Goal: Transaction & Acquisition: Obtain resource

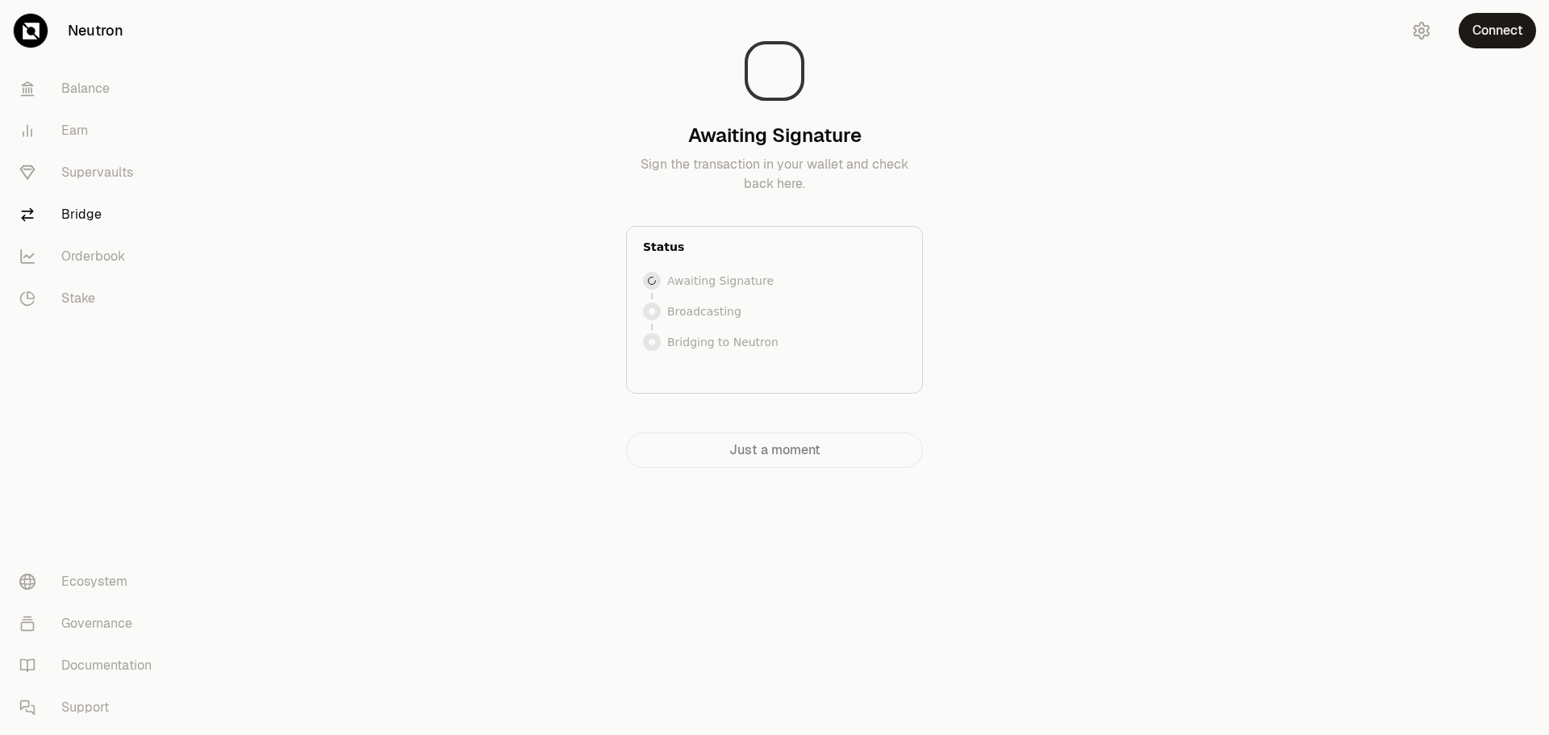
click at [1104, 298] on main "Awaiting Signature Sign the transaction in your wallet and check back here. Sta…" at bounding box center [865, 266] width 1368 height 532
drag, startPoint x: 1514, startPoint y: 69, endPoint x: 1435, endPoint y: 107, distance: 87.7
click at [1512, 68] on main "Awaiting Signature Sign the transaction in your wallet and check back here. Sta…" at bounding box center [865, 266] width 1368 height 532
click at [1191, 337] on main "Awaiting Signature Sign the transaction in your wallet and check back here. Sta…" at bounding box center [865, 266] width 1368 height 532
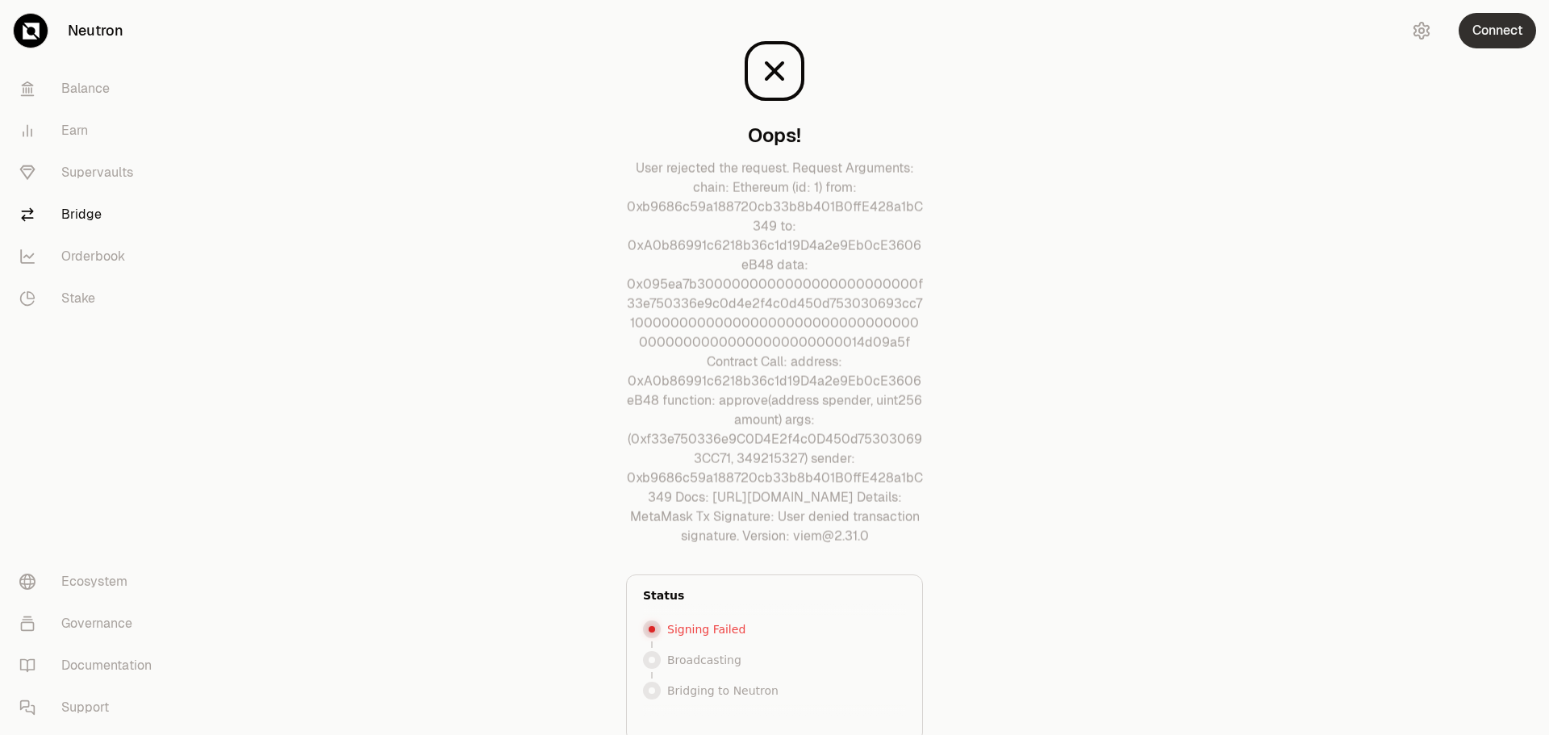
click at [1505, 34] on button "Connect" at bounding box center [1496, 30] width 77 height 35
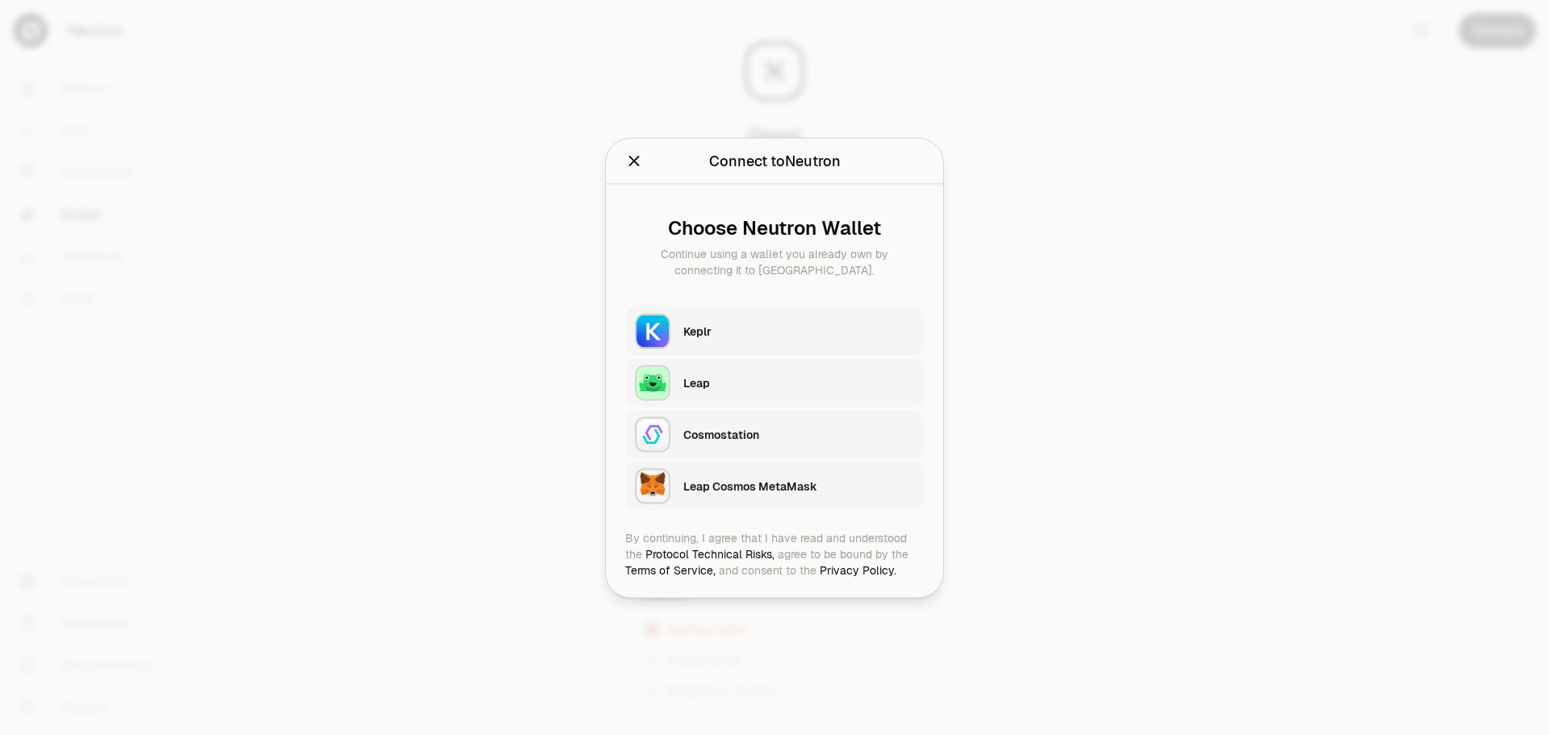
click at [774, 330] on div "Keplr" at bounding box center [798, 331] width 231 height 16
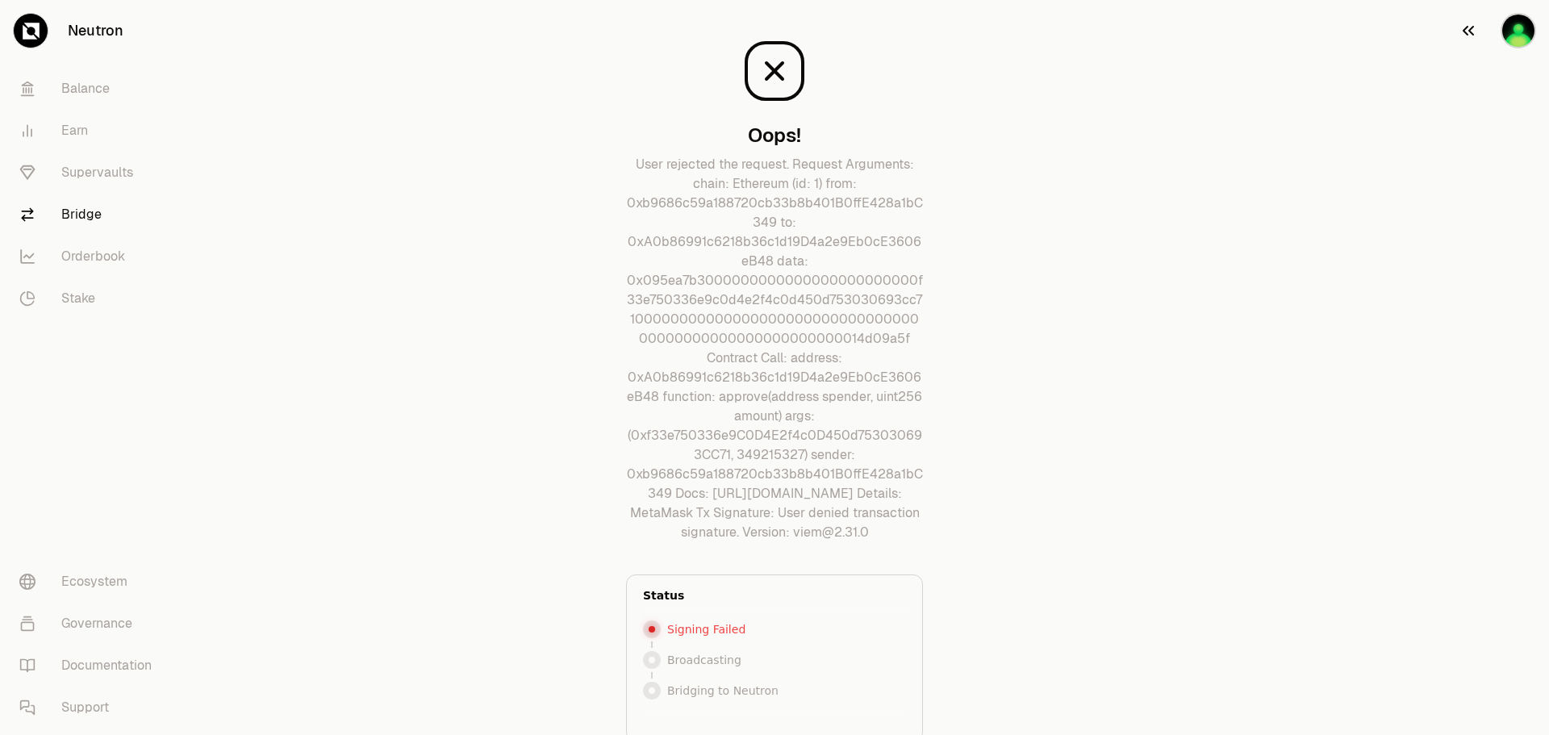
click at [1521, 20] on img "button" at bounding box center [1517, 30] width 35 height 35
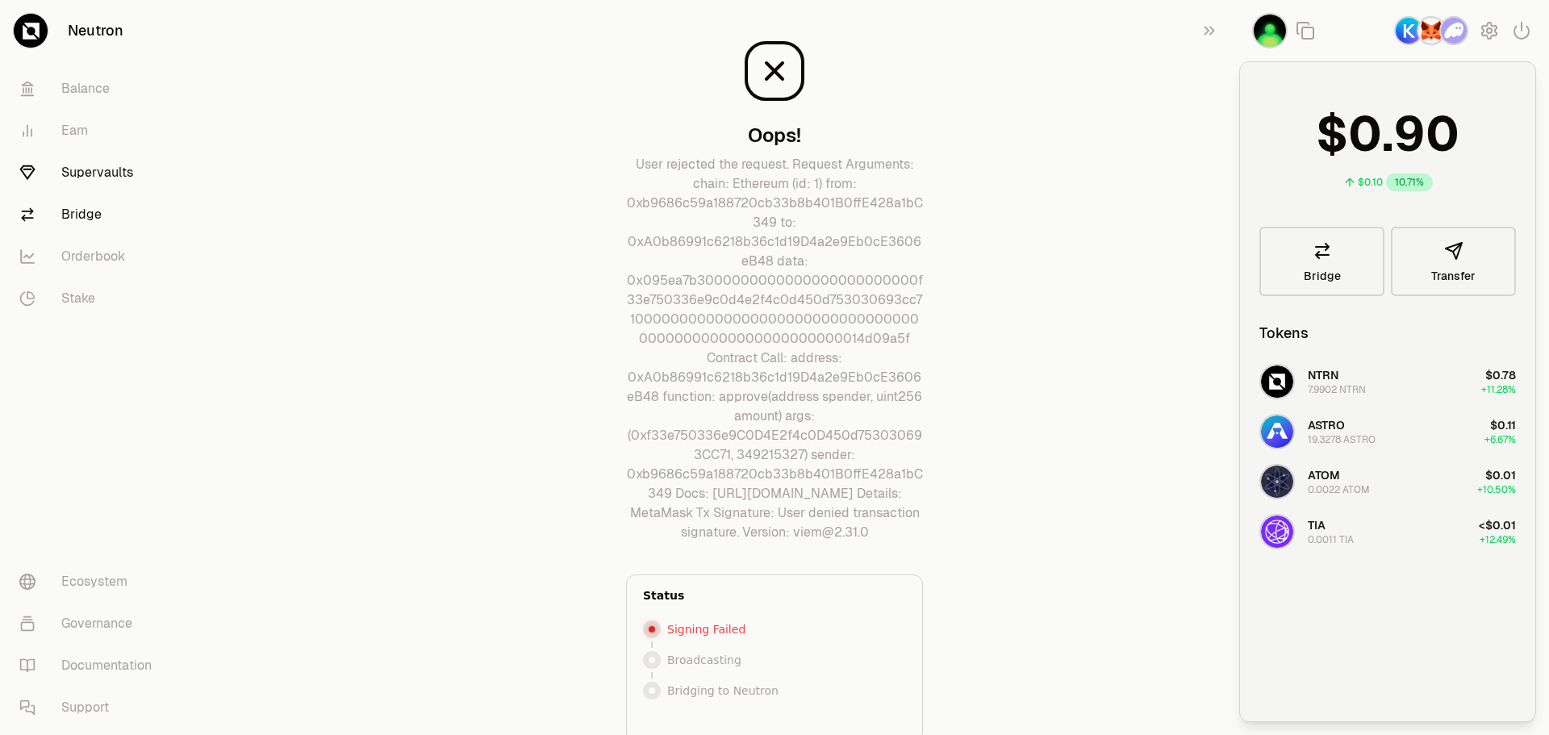
click at [82, 176] on link "Supervaults" at bounding box center [90, 173] width 168 height 42
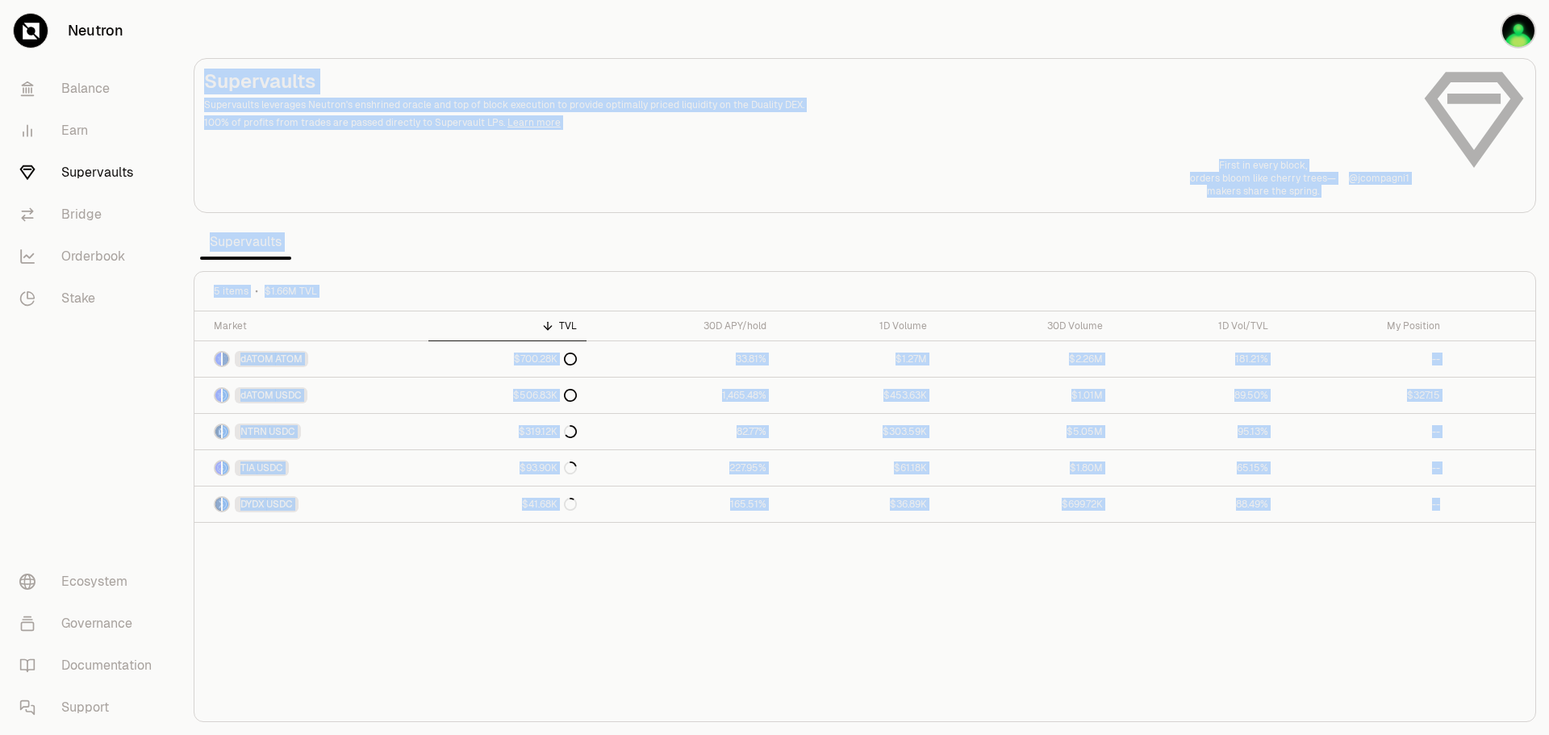
click at [557, 615] on div "Market TVL 30D APY/hold 1D Volume 30D Volume 1D Vol/TVL My Position dATOM ATOM …" at bounding box center [864, 516] width 1341 height 411
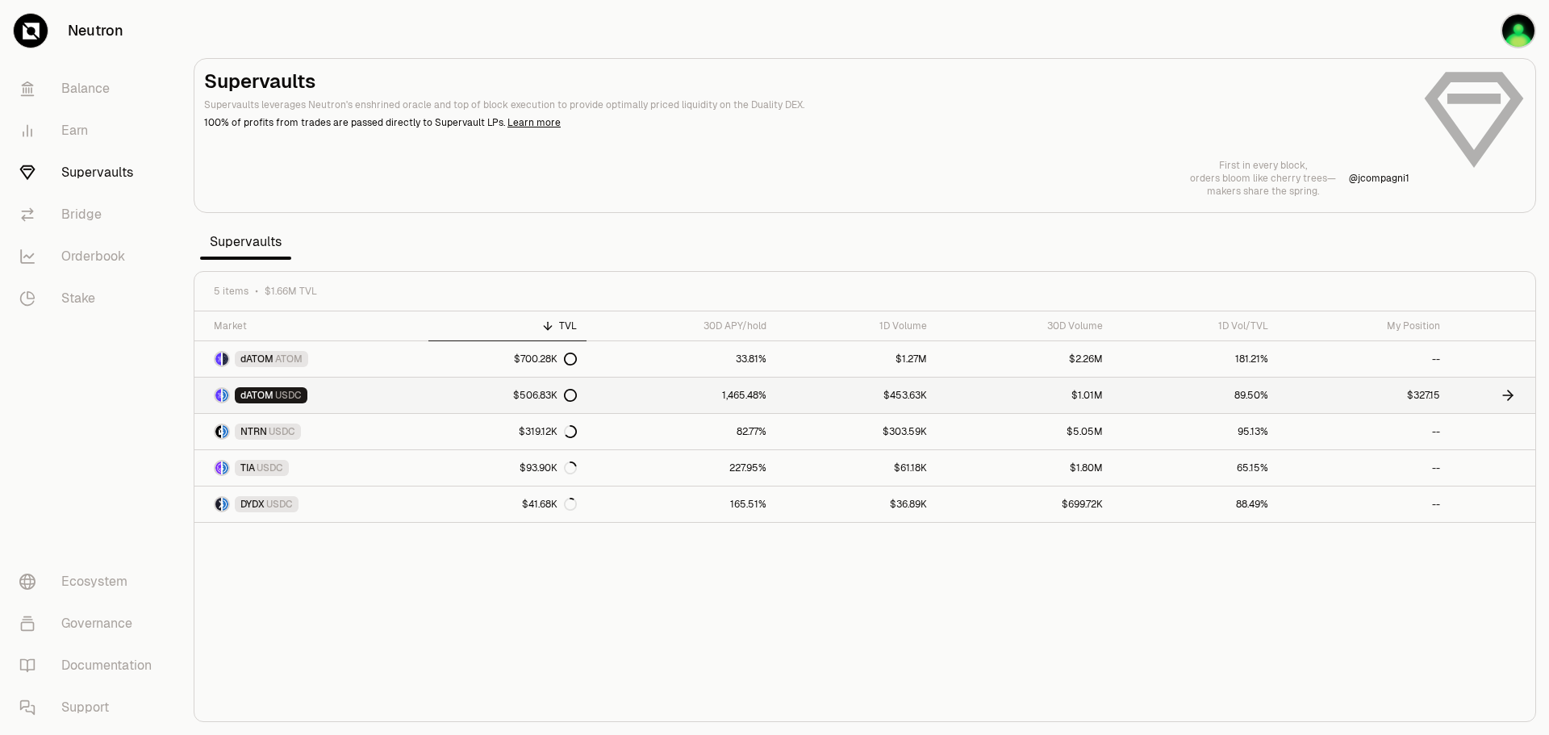
click at [1327, 398] on link "$327.15" at bounding box center [1363, 394] width 171 height 35
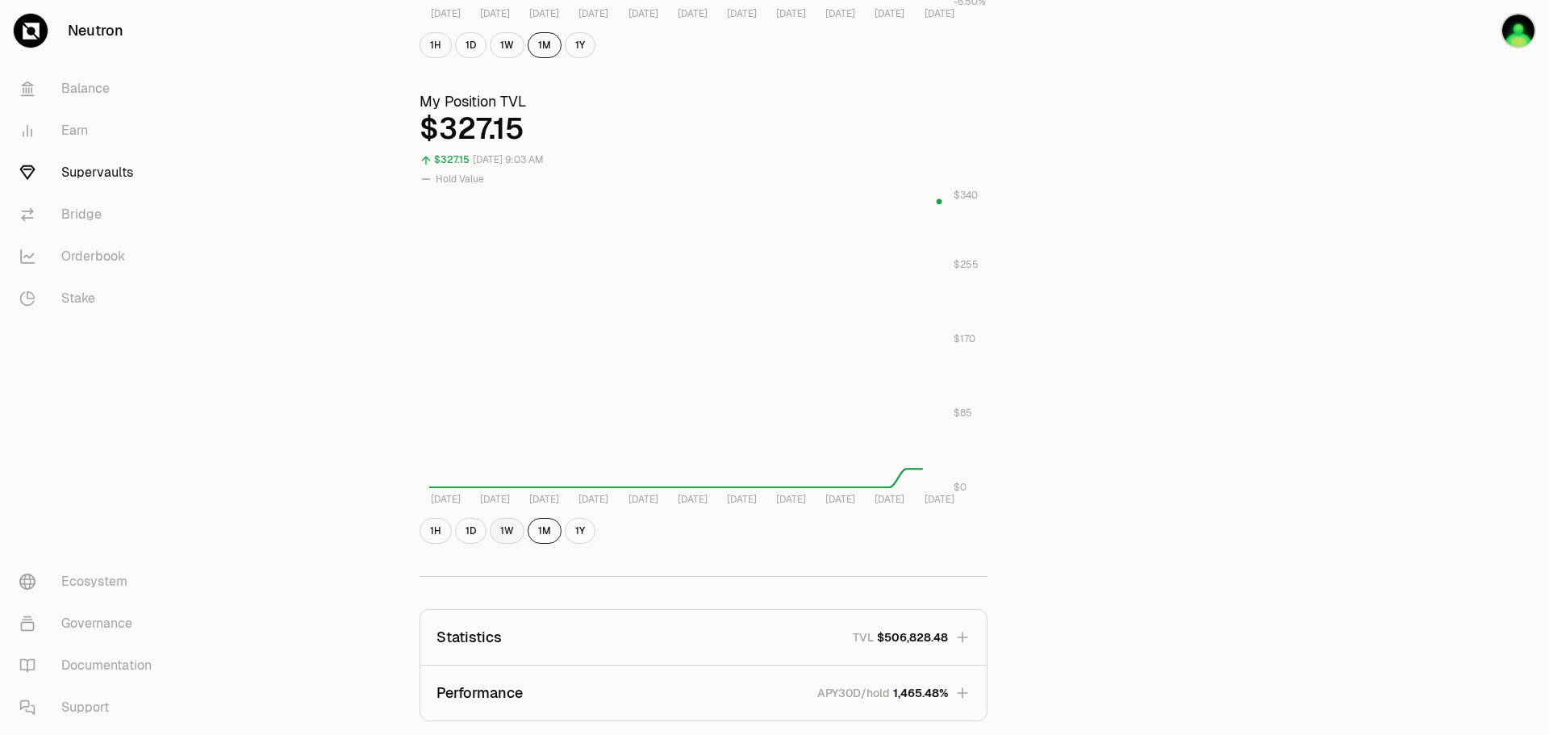
click at [512, 579] on div "Explore dATOM - USDC Vault dATOM USDC 5.7249 USDC ($1.00) = 1 dATOM ($5.72) Per…" at bounding box center [703, 234] width 607 height 1411
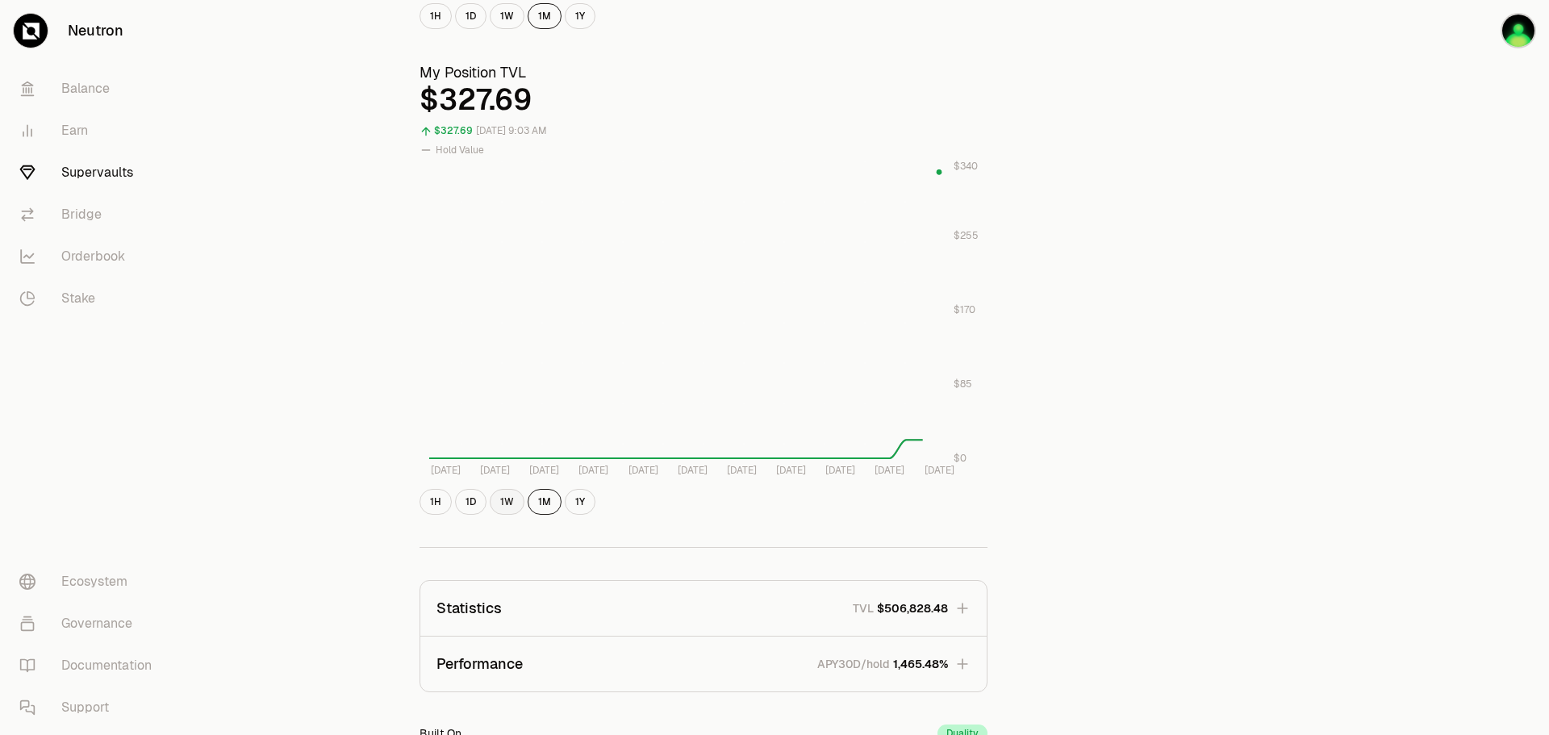
click at [514, 509] on button "1W" at bounding box center [507, 502] width 35 height 26
